Goal: Task Accomplishment & Management: Complete application form

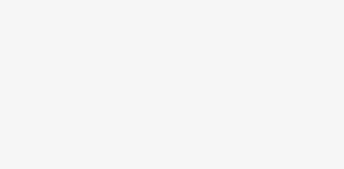
select select "47c37c18-910e-43a3-bb91-a2beb2847406"
select select "b1b940d3-d05b-48b5-821e-f328c33b988b"
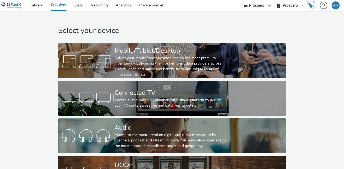
click at [17, 63] on div "Select your device Mobile/Tablet/Desktop Deliver your mobile/tablet/desktop ads…" at bounding box center [172, 102] width 348 height 183
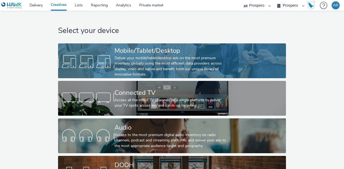
click at [129, 62] on div "Deliver your mobile/tablet/desktop ads on the most premium inventory globally u…" at bounding box center [170, 67] width 113 height 22
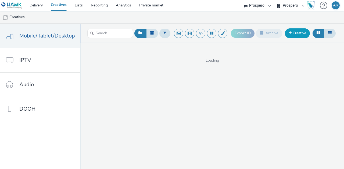
click at [296, 37] on link "Creative" at bounding box center [297, 33] width 25 height 10
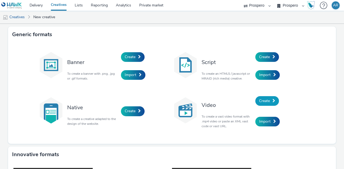
click at [268, 103] on link "Create" at bounding box center [267, 101] width 24 height 10
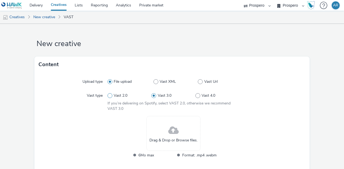
click at [117, 96] on span "Vast 2.0" at bounding box center [121, 95] width 14 height 5
click at [111, 96] on input "Vast 2.0" at bounding box center [108, 95] width 3 height 3
radio input "true"
radio input "false"
click at [168, 129] on span at bounding box center [173, 131] width 10 height 14
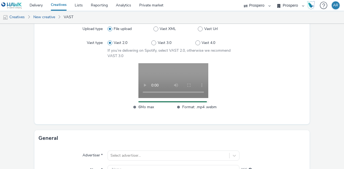
scroll to position [55, 0]
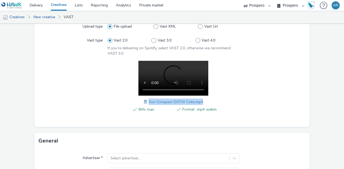
drag, startPoint x: 147, startPoint y: 103, endPoint x: 200, endPoint y: 100, distance: 53.8
click at [200, 100] on span "Sun Conquest DOTW Coke.mp4" at bounding box center [176, 102] width 54 height 5
copy span "Sun Conquest DOTW Coke.mp4"
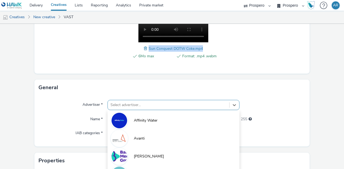
click at [151, 107] on div "option [PERSON_NAME] focused, 3 of 10. 10 results available. Use Up and Down to…" at bounding box center [173, 105] width 132 height 10
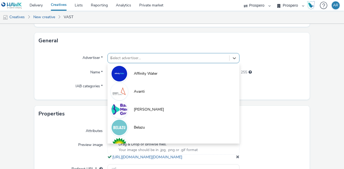
type input "ice"
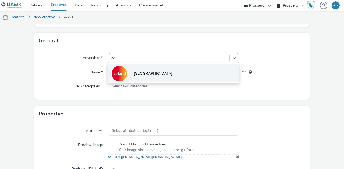
click at [143, 73] on span "[GEOGRAPHIC_DATA]" at bounding box center [153, 73] width 38 height 5
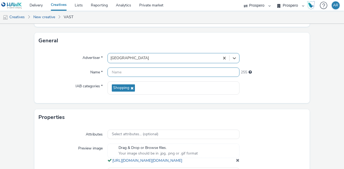
click at [120, 71] on input "text" at bounding box center [173, 72] width 132 height 9
paste input "Sun Conquest DOTW Coke.mp4"
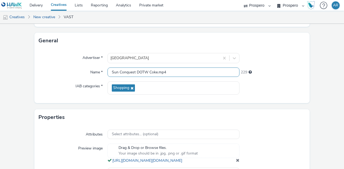
type input "Sun Conquest DOTW Coke.mp4"
click at [324, 86] on form "New creative Content Upload type File upload Vast XML Vast Url Vast type Vast 2…" at bounding box center [172, 37] width 344 height 338
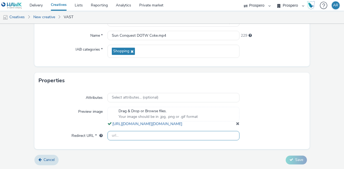
click at [185, 135] on input "text" at bounding box center [173, 135] width 132 height 9
type input "[URL][DOMAIN_NAME]"
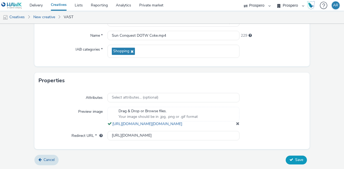
click at [295, 161] on span "Save" at bounding box center [299, 160] width 8 height 5
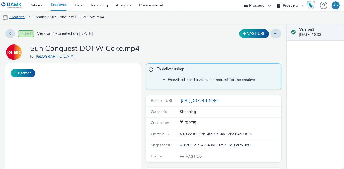
click at [14, 16] on link "Creatives" at bounding box center [13, 17] width 27 height 13
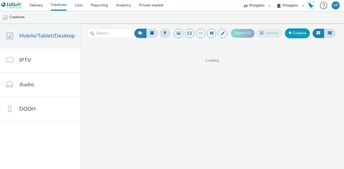
click at [297, 34] on link "Creative" at bounding box center [297, 33] width 25 height 10
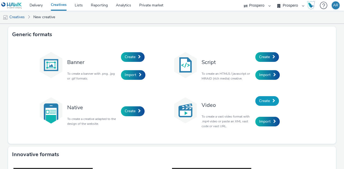
click at [272, 101] on span at bounding box center [273, 101] width 3 height 4
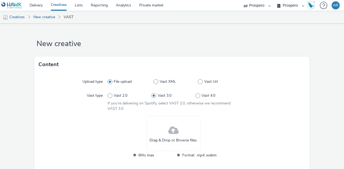
click at [118, 93] on div "Vast 2.0 Vast 3.0 Vast 4.0" at bounding box center [173, 96] width 132 height 10
click at [119, 95] on span "Vast 2.0" at bounding box center [121, 95] width 14 height 5
click at [111, 95] on input "Vast 2.0" at bounding box center [108, 95] width 3 height 3
radio input "true"
radio input "false"
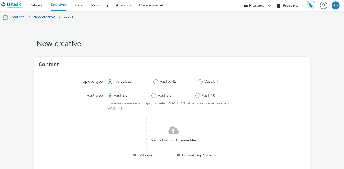
click at [180, 127] on div "Drag & Drop or Browse files." at bounding box center [173, 133] width 54 height 35
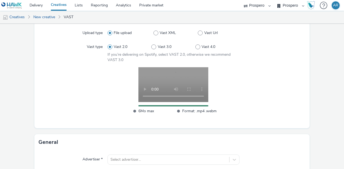
scroll to position [57, 0]
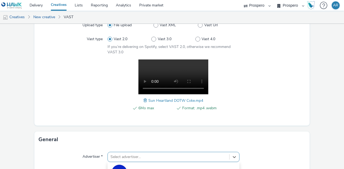
scroll to position [156, 0]
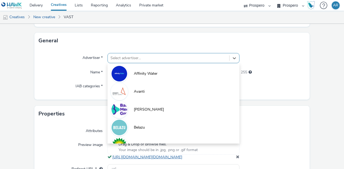
click at [150, 157] on form "New creative Content Upload type File upload Vast XML Vast Url Vast type Vast 2…" at bounding box center [172, 35] width 344 height 335
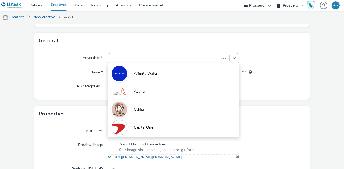
type input "ic"
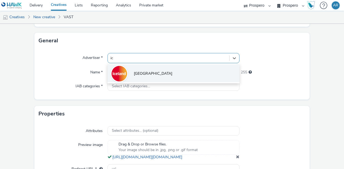
click at [161, 68] on li "[GEOGRAPHIC_DATA]" at bounding box center [173, 73] width 132 height 18
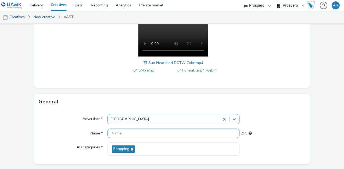
scroll to position [95, 0]
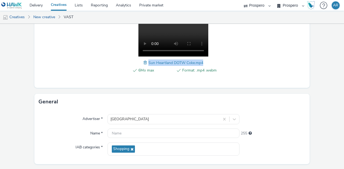
drag, startPoint x: 204, startPoint y: 62, endPoint x: 146, endPoint y: 62, distance: 57.8
click at [146, 62] on div "6Mo max Format: .mp4 .webm Sun Heartland DOTW Coke.mp4" at bounding box center [173, 51] width 132 height 58
copy span "Sun Heartland DOTW Coke.mp4"
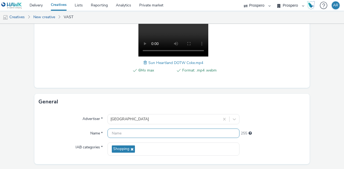
click at [120, 134] on input "text" at bounding box center [173, 133] width 132 height 9
paste input "Sun Heartland DOTW Coke.mp4"
type input "Sun Heartland DOTW Coke.mp4"
click at [314, 116] on form "New creative Content Upload type File upload Vast XML Vast Url Vast type Vast 2…" at bounding box center [172, 98] width 344 height 338
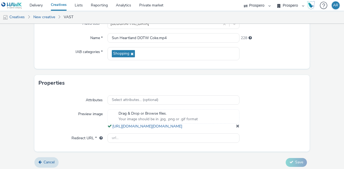
scroll to position [208, 0]
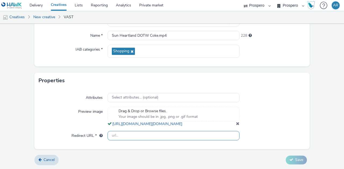
click at [174, 135] on input "text" at bounding box center [173, 135] width 132 height 9
type input "[URL][DOMAIN_NAME]"
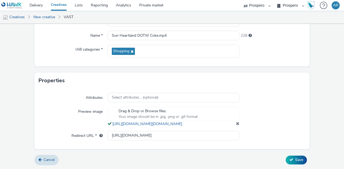
click at [324, 98] on form "New creative Content Upload type File upload Vast XML Vast Url Vast type Vast 2…" at bounding box center [172, 0] width 344 height 338
click at [295, 159] on span "Save" at bounding box center [299, 160] width 8 height 5
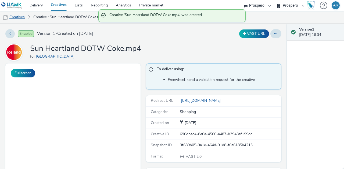
click at [19, 17] on link "Creatives" at bounding box center [13, 17] width 27 height 13
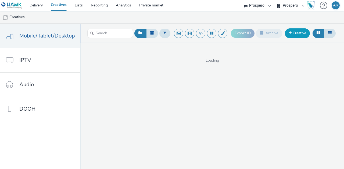
click at [293, 35] on link "Creative" at bounding box center [297, 33] width 25 height 10
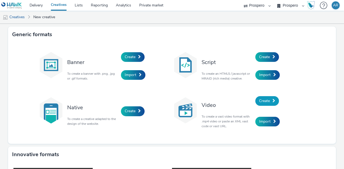
click at [261, 103] on span "Create" at bounding box center [264, 101] width 11 height 5
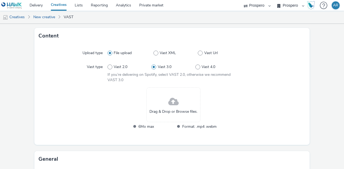
scroll to position [30, 0]
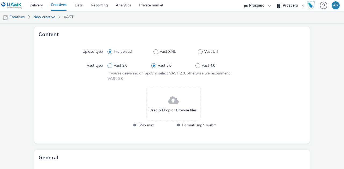
click at [110, 67] on span at bounding box center [109, 65] width 5 height 5
click at [110, 67] on input "Vast 2.0" at bounding box center [108, 65] width 3 height 3
radio input "true"
radio input "false"
click at [171, 104] on span at bounding box center [173, 101] width 10 height 14
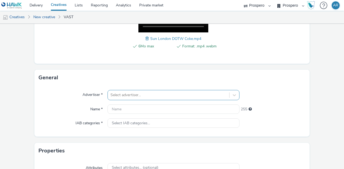
click at [148, 95] on div "Select advertiser..." at bounding box center [173, 95] width 132 height 10
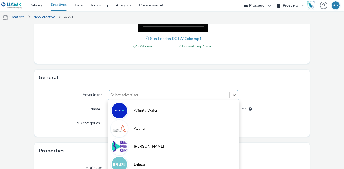
scroll to position [156, 0]
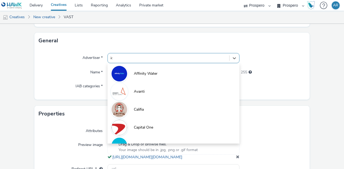
type input "ice"
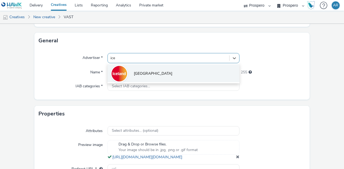
click at [149, 73] on li "[GEOGRAPHIC_DATA]" at bounding box center [173, 73] width 132 height 18
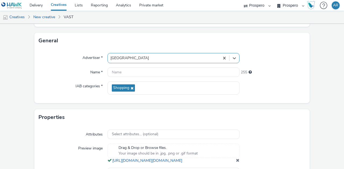
scroll to position [208, 0]
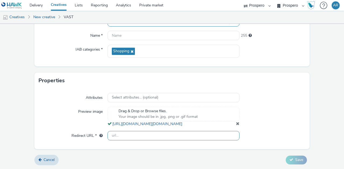
click at [146, 137] on input "text" at bounding box center [173, 135] width 132 height 9
type input "[URL][DOMAIN_NAME]"
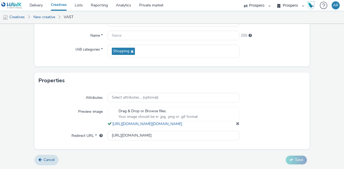
click at [302, 89] on div "Attributes Select attributes... (optional) Preview image Drag & Drop or Browse …" at bounding box center [171, 119] width 275 height 61
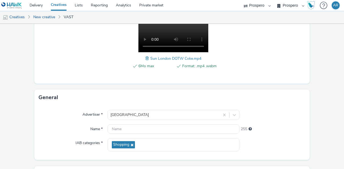
scroll to position [94, 0]
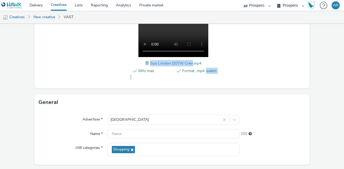
drag, startPoint x: 205, startPoint y: 63, endPoint x: 190, endPoint y: 63, distance: 14.5
click at [190, 63] on div "6Mo max Format: .mp4 .webm Sun London DOTW Coke.mp4" at bounding box center [173, 51] width 132 height 58
click at [208, 61] on div "6Mo max Format: .mp4 .webm Sun London DOTW Coke.mp4" at bounding box center [173, 51] width 132 height 58
drag, startPoint x: 204, startPoint y: 63, endPoint x: 178, endPoint y: 63, distance: 25.8
click at [178, 63] on div "6Mo max Format: .mp4 .webm Sun London DOTW Coke.mp4" at bounding box center [173, 51] width 132 height 58
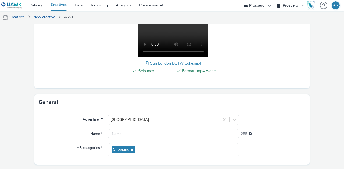
click at [203, 63] on div "6Mo max Format: .mp4 .webm Sun London DOTW Coke.mp4" at bounding box center [173, 51] width 132 height 58
drag, startPoint x: 199, startPoint y: 63, endPoint x: 149, endPoint y: 62, distance: 50.0
click at [150, 62] on span "Sun London DOTW Coke.mp4" at bounding box center [175, 63] width 51 height 5
copy span "Sun London DOTW Coke.mp4"
click at [121, 132] on input "text" at bounding box center [173, 133] width 132 height 9
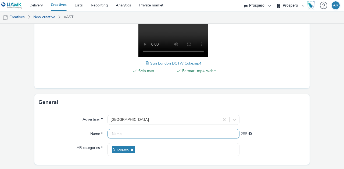
paste input "Sun London DOTW Coke.mp4"
type input "Sun London DOTW Coke.mp4"
click at [320, 116] on form "New creative Content Upload type File upload Vast XML Vast Url Vast type Vast 2…" at bounding box center [172, 99] width 344 height 338
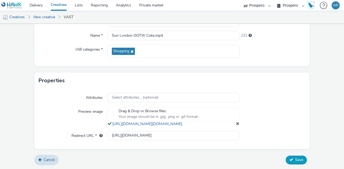
click at [296, 160] on span "Save" at bounding box center [299, 160] width 8 height 5
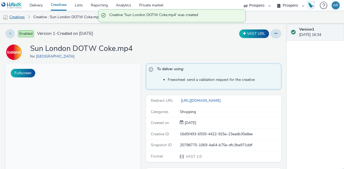
click at [17, 16] on link "Creatives" at bounding box center [13, 17] width 27 height 13
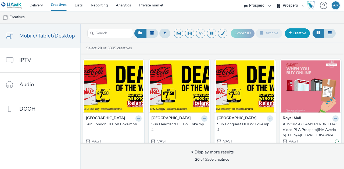
click at [301, 33] on link "Creative" at bounding box center [297, 33] width 25 height 10
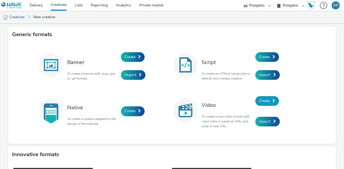
click at [264, 98] on link "Create" at bounding box center [267, 101] width 24 height 10
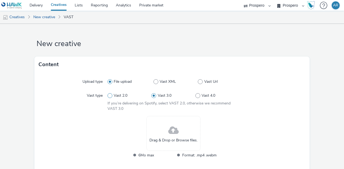
click at [119, 96] on span "Vast 2.0" at bounding box center [121, 95] width 14 height 5
click at [111, 96] on input "Vast 2.0" at bounding box center [108, 95] width 3 height 3
radio input "true"
radio input "false"
click at [182, 139] on span "Drag & Drop or Browse files." at bounding box center [173, 140] width 48 height 5
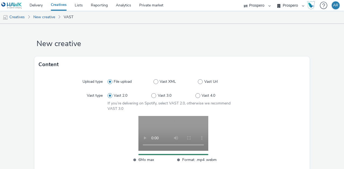
click at [276, 93] on div at bounding box center [272, 101] width 66 height 21
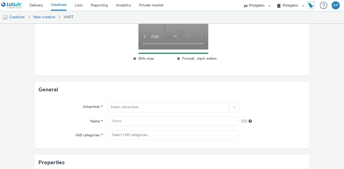
scroll to position [102, 0]
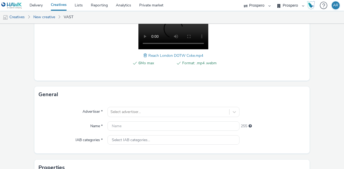
click at [163, 106] on div "Advertiser * Select advertiser... Name * 255 IAB categories * Select IAB catego…" at bounding box center [171, 128] width 275 height 51
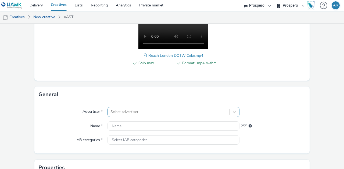
click at [163, 112] on div "Select advertiser..." at bounding box center [173, 112] width 132 height 10
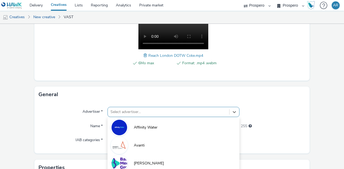
scroll to position [156, 0]
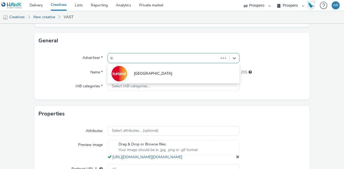
type input "ice"
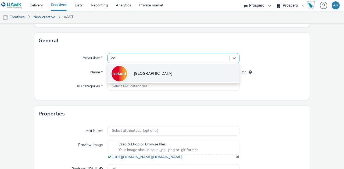
click at [153, 73] on li "[GEOGRAPHIC_DATA]" at bounding box center [173, 73] width 132 height 18
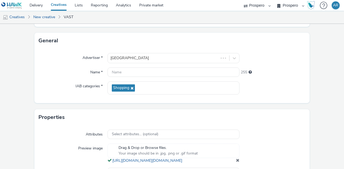
click at [290, 68] on div "255" at bounding box center [272, 72] width 66 height 8
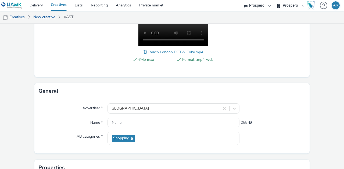
scroll to position [103, 0]
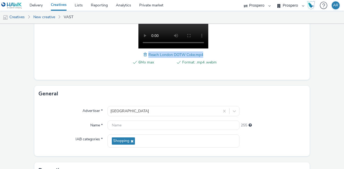
drag, startPoint x: 201, startPoint y: 53, endPoint x: 147, endPoint y: 53, distance: 54.3
click at [147, 53] on div "6Mo max Format: .mp4 .webm Reach London DOTW Coke.mp4" at bounding box center [173, 43] width 132 height 58
copy span "Reach London DOTW Coke.mp4"
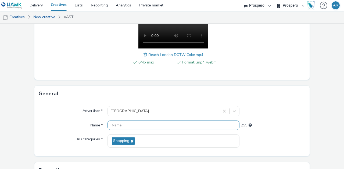
click at [129, 123] on input "text" at bounding box center [173, 125] width 132 height 9
paste input "Reach London DOTW Coke.mp4"
type input "Reach London DOTW Coke.mp4"
click at [333, 113] on form "New creative Content Upload type File upload Vast XML Vast Url Vast type Vast 2…" at bounding box center [172, 90] width 344 height 338
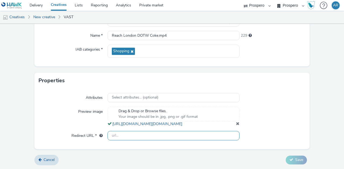
click at [178, 139] on input "text" at bounding box center [173, 135] width 132 height 9
type input "[URL][DOMAIN_NAME]"
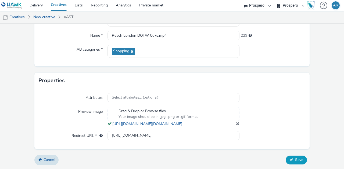
click at [295, 160] on span "Save" at bounding box center [299, 160] width 8 height 5
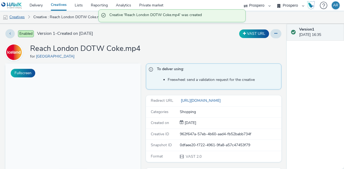
click at [19, 17] on link "Creatives" at bounding box center [13, 17] width 27 height 13
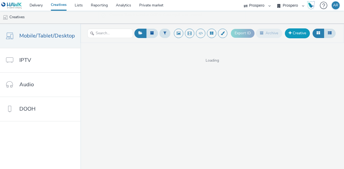
click at [300, 34] on link "Creative" at bounding box center [297, 33] width 25 height 10
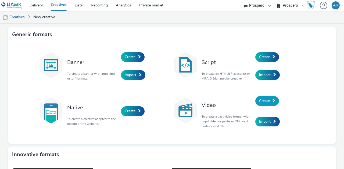
click at [273, 98] on link "Create" at bounding box center [267, 101] width 24 height 10
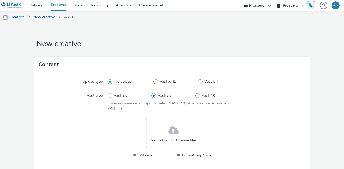
click at [122, 95] on span "Vast 2.0" at bounding box center [121, 95] width 14 height 5
click at [111, 95] on input "Vast 2.0" at bounding box center [108, 95] width 3 height 3
radio input "true"
radio input "false"
click at [177, 134] on div "Drag & Drop or Browse files." at bounding box center [173, 133] width 54 height 35
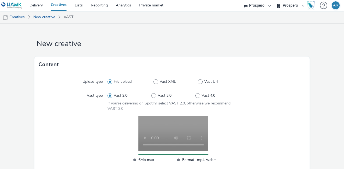
scroll to position [147, 0]
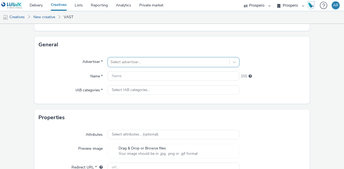
click at [118, 64] on div "Select advertiser..." at bounding box center [173, 62] width 132 height 10
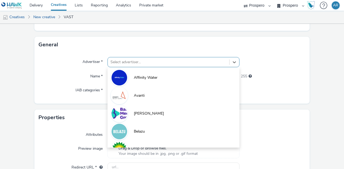
scroll to position [150, 0]
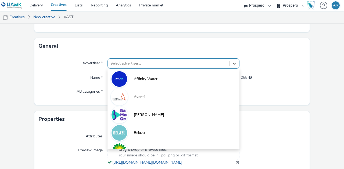
type input "ice"
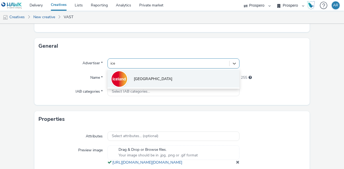
click at [132, 75] on li "[GEOGRAPHIC_DATA]" at bounding box center [173, 79] width 132 height 18
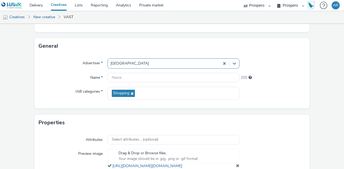
click at [316, 71] on form "New creative Content Upload type File upload Vast XML Vast Url Vast type Vast 2…" at bounding box center [172, 42] width 344 height 338
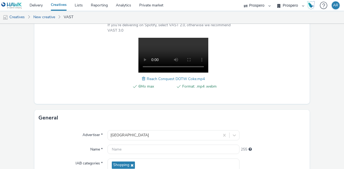
scroll to position [78, 0]
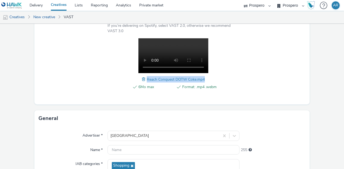
drag, startPoint x: 203, startPoint y: 78, endPoint x: 145, endPoint y: 81, distance: 57.5
click at [147, 81] on span "Reach Conquest DOTW Coke.mp4" at bounding box center [176, 79] width 58 height 5
copy span "Reach Conquest DOTW Coke.mp4"
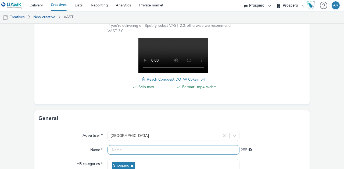
click at [122, 149] on input "text" at bounding box center [173, 150] width 132 height 9
paste input "Reach Conquest DOTW Coke.mp4"
type input "Reach Conquest DOTW Coke.mp4"
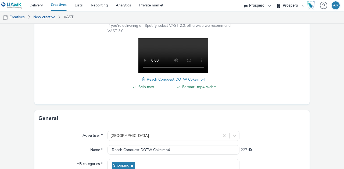
click at [317, 117] on form "New creative Content Upload type File upload Vast XML Vast Url Vast type Vast 2…" at bounding box center [172, 115] width 344 height 338
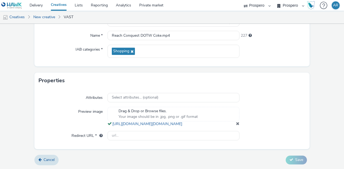
scroll to position [208, 0]
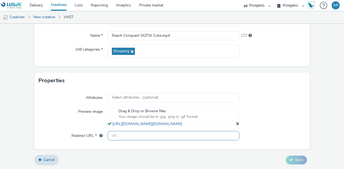
click at [179, 135] on input "text" at bounding box center [173, 135] width 132 height 9
type input "[URL][DOMAIN_NAME]"
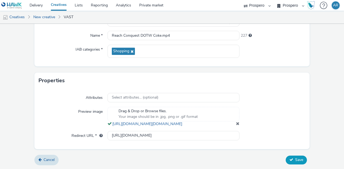
click at [295, 160] on span "Save" at bounding box center [299, 160] width 8 height 5
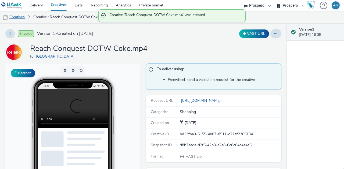
click at [17, 18] on link "Creatives" at bounding box center [13, 17] width 27 height 13
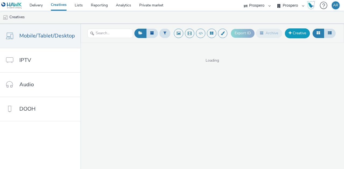
click at [294, 34] on link "Creative" at bounding box center [297, 33] width 25 height 10
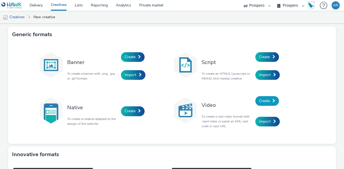
click at [272, 102] on span at bounding box center [273, 101] width 3 height 4
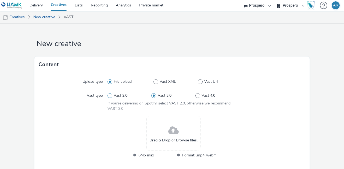
click at [116, 98] on span "Vast 2.0" at bounding box center [121, 95] width 14 height 5
click at [111, 98] on input "Vast 2.0" at bounding box center [108, 95] width 3 height 3
radio input "true"
radio input "false"
click at [170, 128] on span at bounding box center [173, 131] width 10 height 14
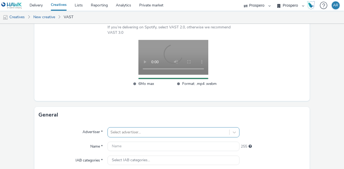
click at [154, 129] on div "Select advertiser..." at bounding box center [173, 133] width 132 height 10
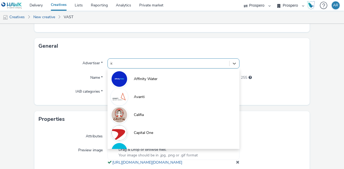
type input "ice"
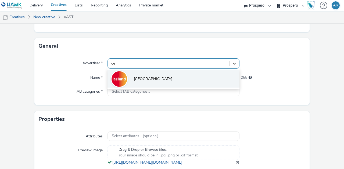
click at [154, 77] on li "[GEOGRAPHIC_DATA]" at bounding box center [173, 79] width 132 height 18
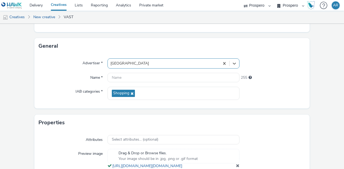
click at [317, 85] on form "New creative Content Upload type File upload Vast XML Vast Url Vast type Vast 2…" at bounding box center [172, 42] width 344 height 338
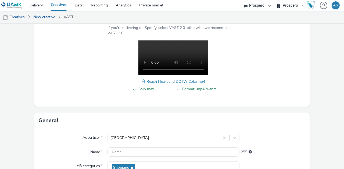
scroll to position [75, 0]
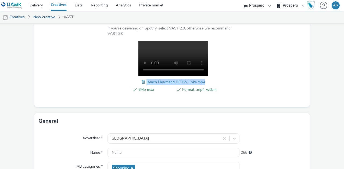
drag, startPoint x: 203, startPoint y: 80, endPoint x: 145, endPoint y: 80, distance: 58.0
click at [145, 80] on div "6Mo max Format: .mp4 .webm Reach Heartland DOTW Coke.mp4" at bounding box center [173, 70] width 132 height 58
copy span "Reach Heartland DOTW Coke.mp4"
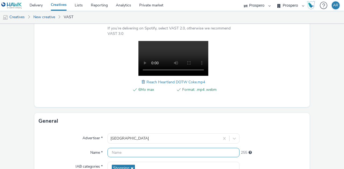
click at [119, 154] on input "text" at bounding box center [173, 152] width 132 height 9
paste input "Reach Heartland DOTW Coke.mp4"
type input "Reach Heartland DOTW Coke.mp4"
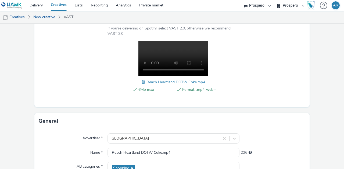
click at [313, 100] on form "New creative Content Upload type File upload Vast XML Vast Url Vast type Vast 2…" at bounding box center [172, 118] width 344 height 338
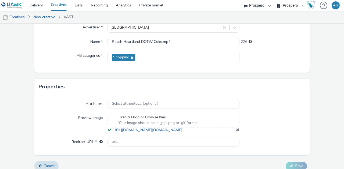
scroll to position [208, 0]
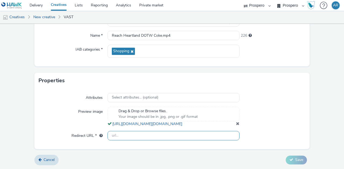
click at [167, 136] on input "text" at bounding box center [173, 135] width 132 height 9
type input "[URL][DOMAIN_NAME]"
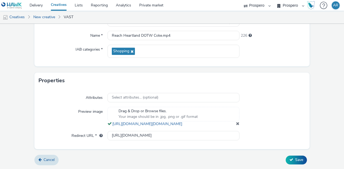
click at [295, 93] on div at bounding box center [272, 98] width 66 height 10
click at [299, 158] on span "Save" at bounding box center [299, 160] width 8 height 5
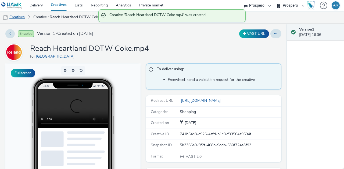
click at [15, 19] on link "Creatives" at bounding box center [13, 17] width 27 height 13
